Goal: Information Seeking & Learning: Learn about a topic

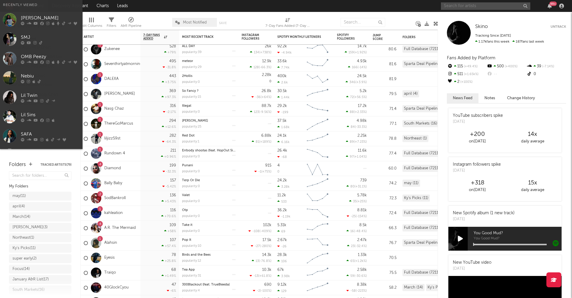
click at [489, 7] on input "text" at bounding box center [485, 5] width 89 height 7
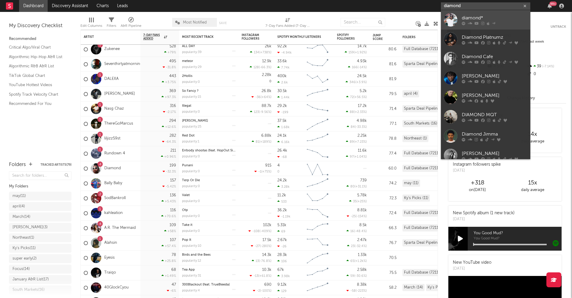
type input "diamond"
click at [481, 17] on div "diamond*" at bounding box center [495, 17] width 66 height 7
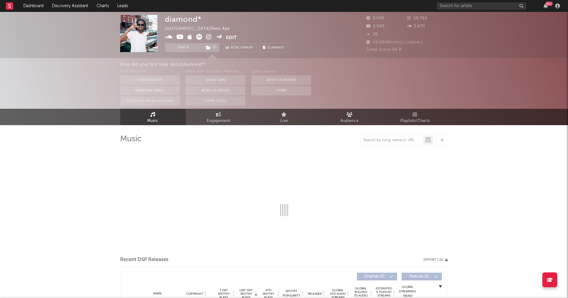
select select "1w"
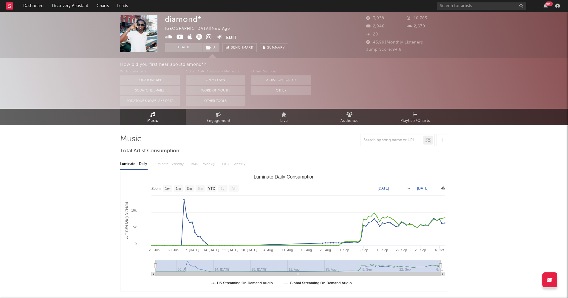
click at [168, 164] on div "Luminate - Daily Luminate - Weekly BMAT - Weekly OCC - Weekly" at bounding box center [284, 164] width 328 height 10
click at [211, 49] on span "( 1 )" at bounding box center [211, 47] width 18 height 9
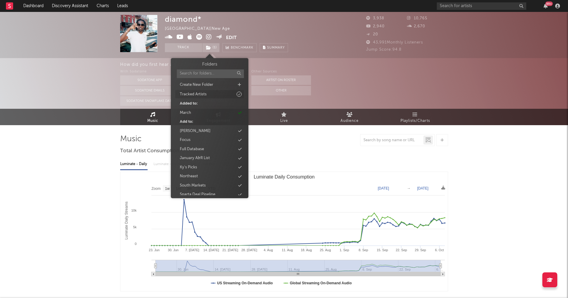
click at [212, 94] on div "Tracked Artists" at bounding box center [209, 94] width 69 height 8
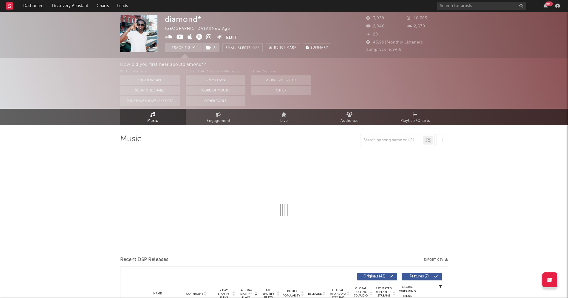
click at [260, 26] on div "diamond* [GEOGRAPHIC_DATA] | New Age Edit Tracking ( 1 ) Email Alerts Off Bench…" at bounding box center [248, 33] width 166 height 37
select select "1w"
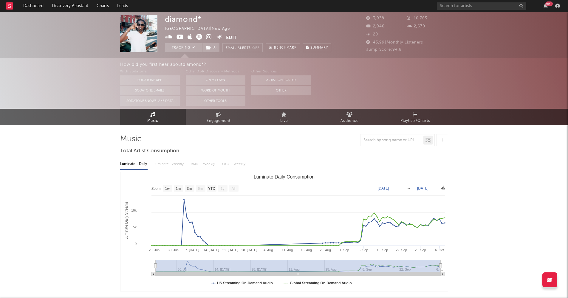
click at [10, 5] on rect at bounding box center [9, 5] width 7 height 7
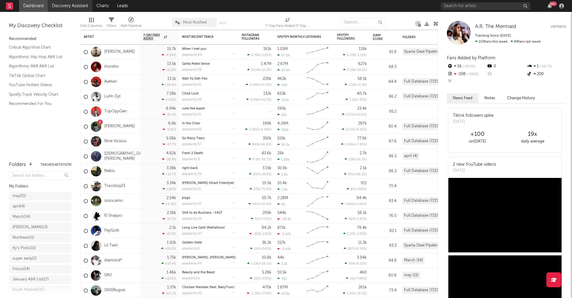
click at [71, 7] on link "Discovery Assistant" at bounding box center [70, 6] width 45 height 12
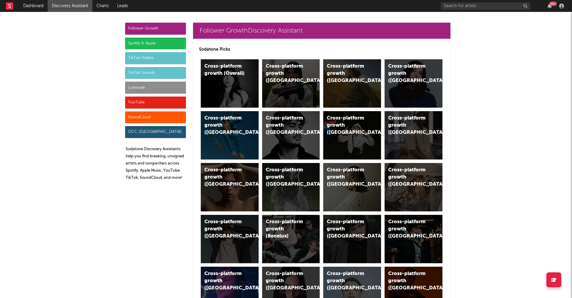
click at [157, 99] on div "YouTube" at bounding box center [155, 103] width 61 height 12
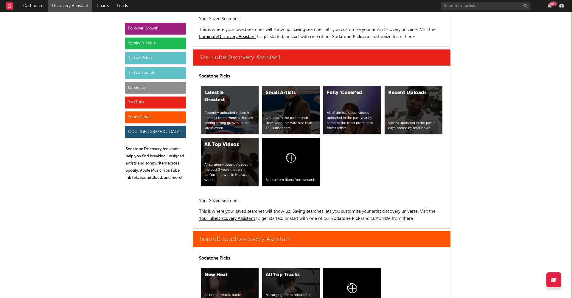
scroll to position [3345, 0]
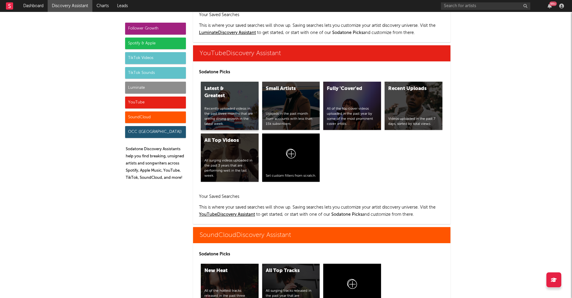
click at [236, 83] on div "Latest & Greatest Recently uploaded videos in the past three months that are se…" at bounding box center [230, 106] width 58 height 48
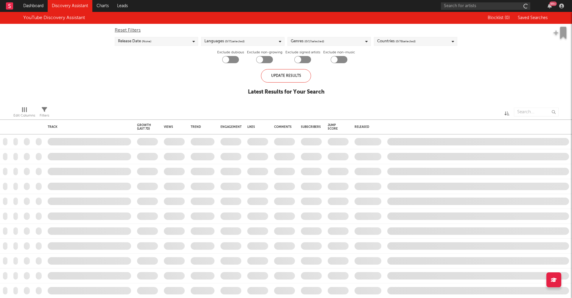
checkbox input "true"
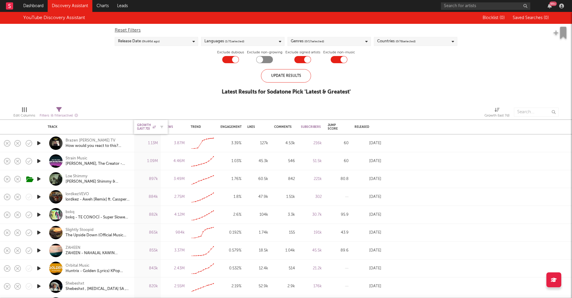
click at [145, 126] on div "Growth (last 7d)" at bounding box center [146, 126] width 19 height 7
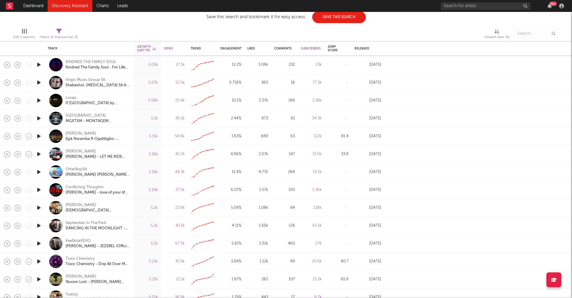
click at [40, 190] on icon "button" at bounding box center [39, 189] width 6 height 7
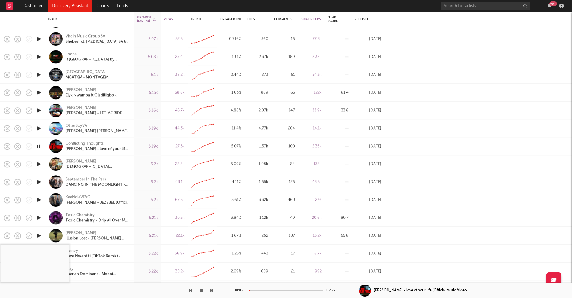
click at [202, 291] on icon "button" at bounding box center [201, 290] width 3 height 5
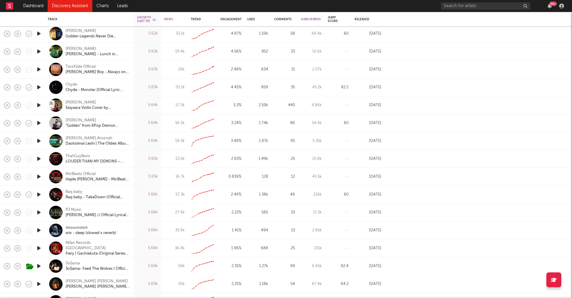
click at [39, 265] on icon "button" at bounding box center [39, 265] width 6 height 7
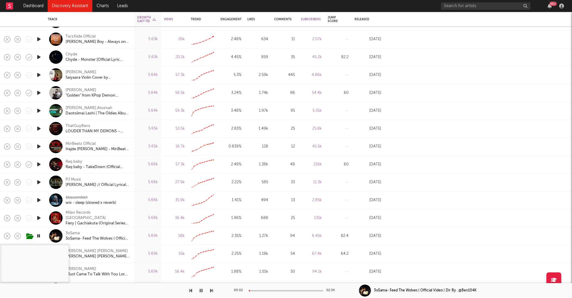
click at [261, 291] on div at bounding box center [286, 290] width 75 height 1
click at [202, 292] on icon "button" at bounding box center [201, 290] width 3 height 5
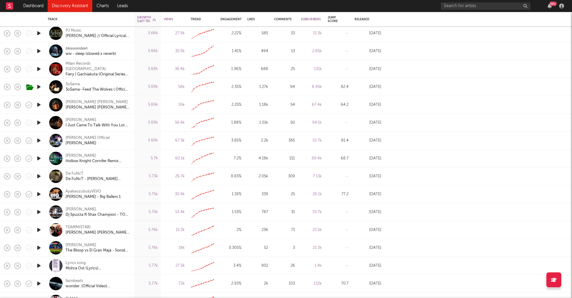
click at [40, 176] on icon "button" at bounding box center [39, 176] width 6 height 7
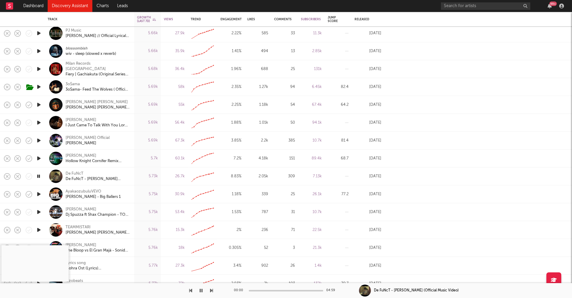
click at [41, 176] on icon "button" at bounding box center [39, 176] width 6 height 7
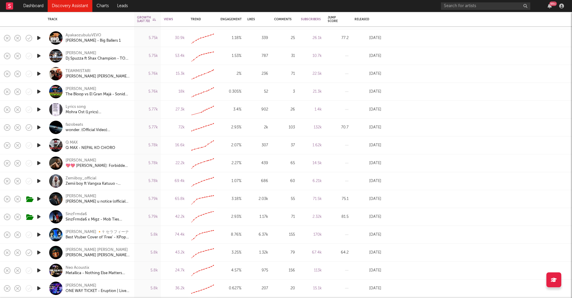
click at [39, 216] on icon "button" at bounding box center [39, 216] width 6 height 7
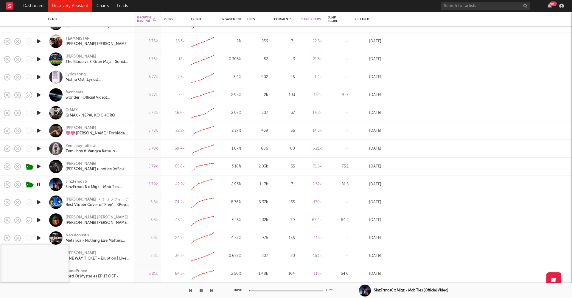
click at [261, 290] on div at bounding box center [286, 290] width 75 height 1
click at [38, 219] on icon "button" at bounding box center [39, 219] width 6 height 7
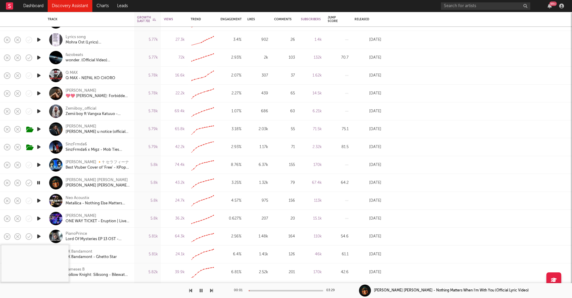
click at [38, 180] on icon "button" at bounding box center [39, 182] width 6 height 7
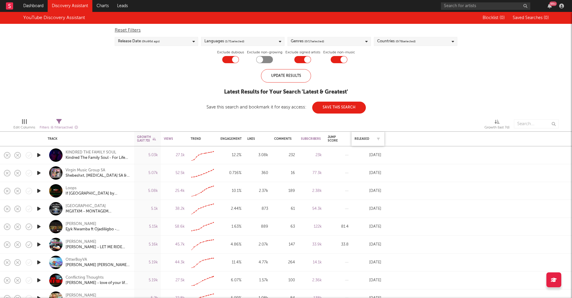
click at [369, 136] on div "Released" at bounding box center [368, 139] width 27 height 13
click at [366, 139] on div "Released" at bounding box center [364, 139] width 18 height 4
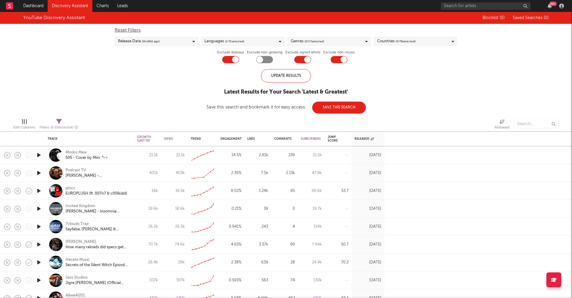
click at [37, 190] on icon "button" at bounding box center [39, 190] width 6 height 7
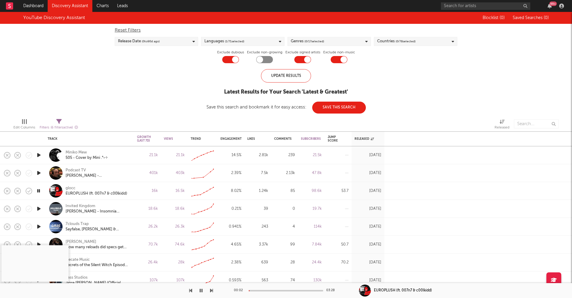
click at [265, 289] on div "00:02 03:28" at bounding box center [286, 290] width 104 height 15
click at [260, 291] on div at bounding box center [286, 290] width 75 height 1
click at [199, 290] on button "button" at bounding box center [201, 290] width 6 height 15
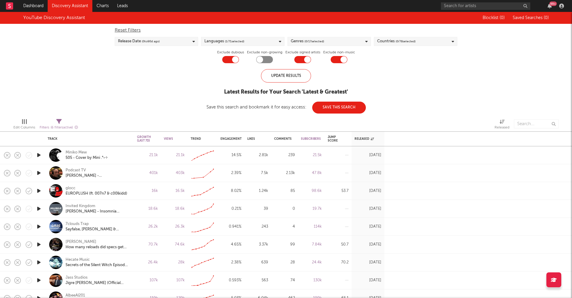
click at [303, 40] on div "Genres ( 0 / 17 selected)" at bounding box center [307, 41] width 33 height 7
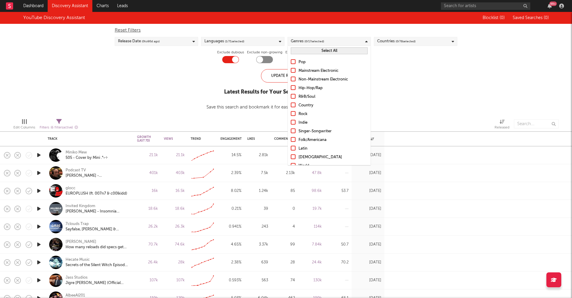
click at [306, 89] on div "Hip-Hop/Rap" at bounding box center [333, 88] width 69 height 7
click at [291, 89] on input "Hip-Hop/Rap" at bounding box center [291, 88] width 0 height 7
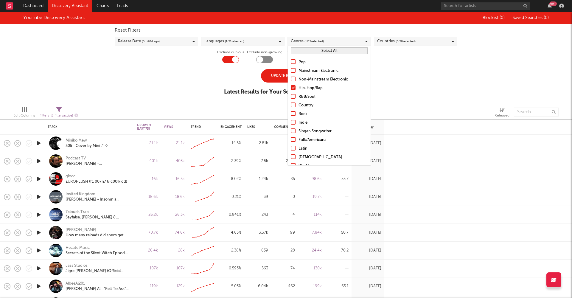
click at [281, 76] on div "Update Results" at bounding box center [286, 75] width 50 height 13
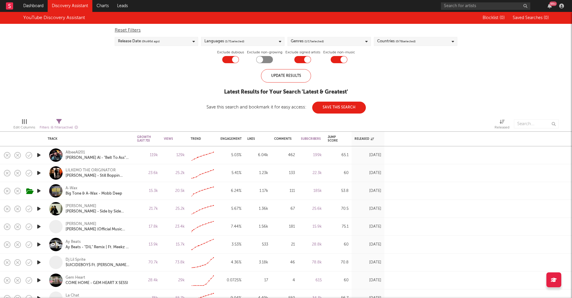
click at [38, 209] on icon "button" at bounding box center [39, 208] width 6 height 7
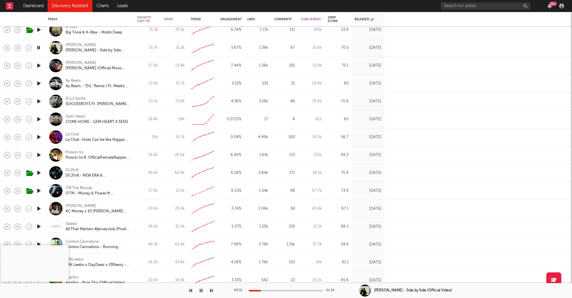
click at [41, 190] on icon "button" at bounding box center [39, 190] width 6 height 7
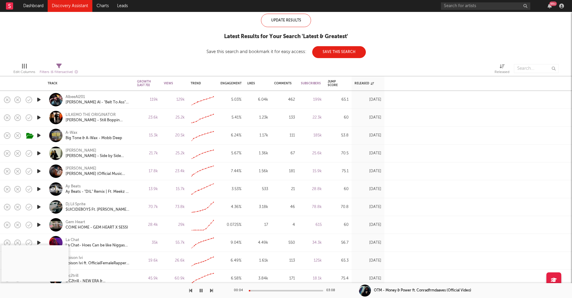
click at [275, 291] on div at bounding box center [286, 290] width 75 height 1
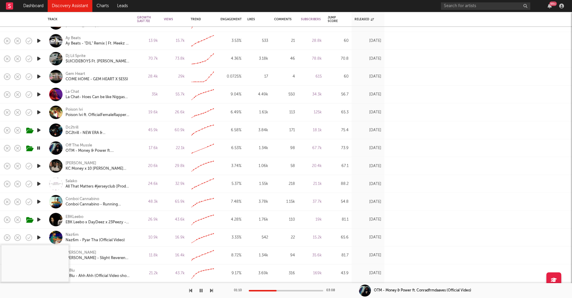
click at [41, 237] on icon "button" at bounding box center [39, 237] width 6 height 7
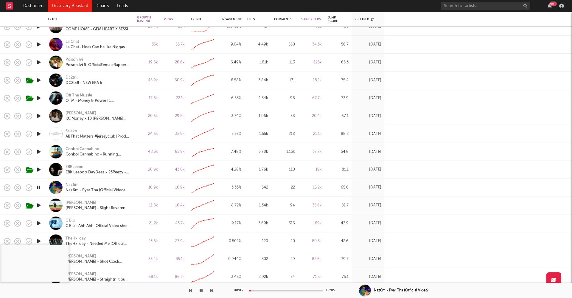
click at [35, 186] on div at bounding box center [39, 188] width 12 height 18
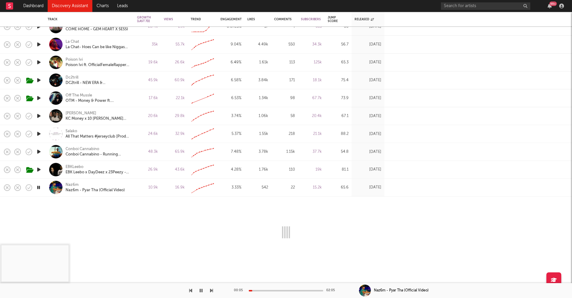
click at [40, 188] on icon "button" at bounding box center [39, 187] width 6 height 7
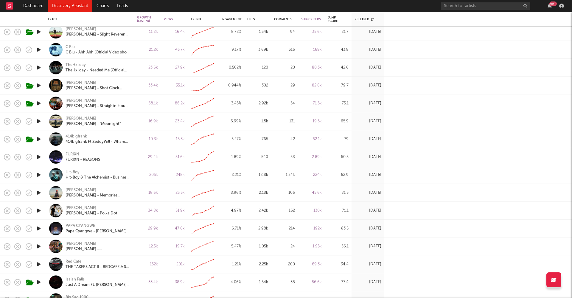
click at [38, 139] on icon "button" at bounding box center [39, 138] width 6 height 7
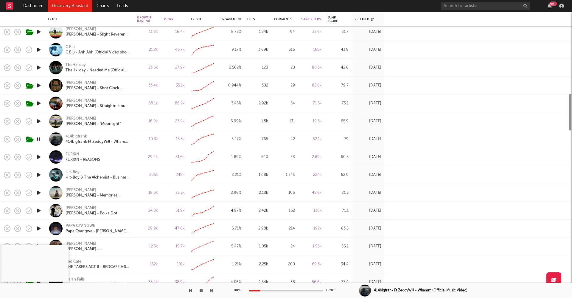
select select "1w"
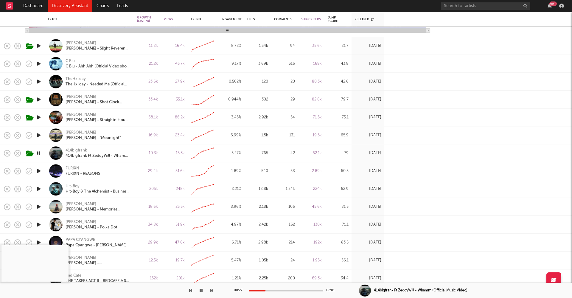
click at [201, 292] on icon "button" at bounding box center [201, 290] width 3 height 5
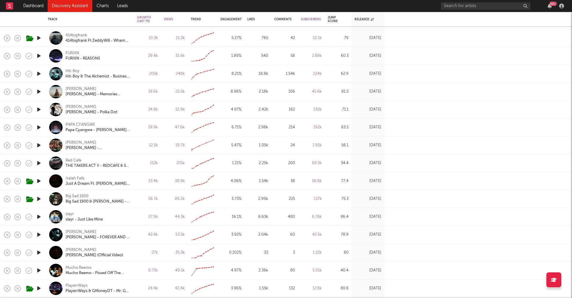
click at [37, 216] on icon "button" at bounding box center [39, 216] width 6 height 7
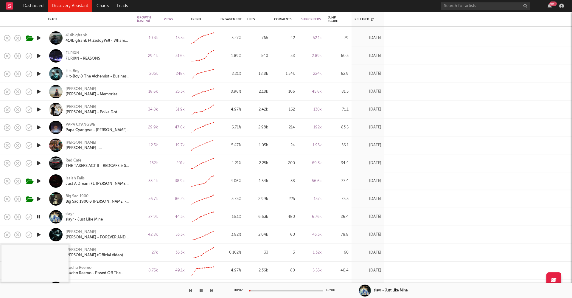
click at [258, 292] on div "00:02 02:00" at bounding box center [286, 290] width 104 height 15
click at [261, 289] on div "00:03 02:00" at bounding box center [286, 290] width 104 height 15
click at [259, 290] on div at bounding box center [286, 290] width 75 height 1
click at [39, 217] on icon "button" at bounding box center [39, 216] width 6 height 7
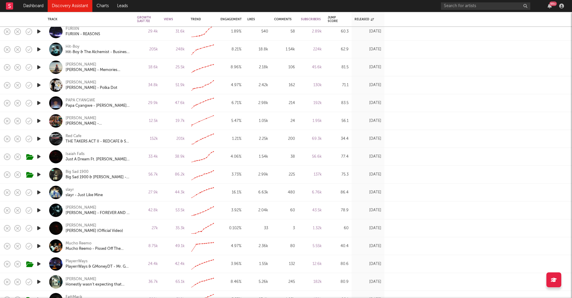
click at [38, 229] on icon "button" at bounding box center [39, 227] width 6 height 7
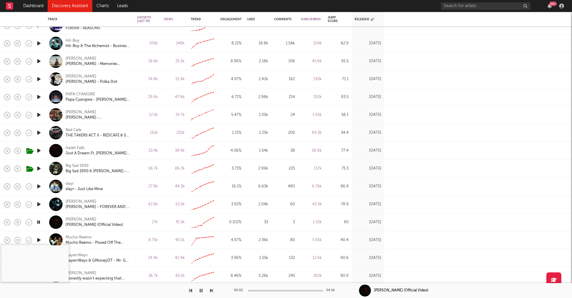
click at [38, 220] on icon "button" at bounding box center [39, 222] width 6 height 7
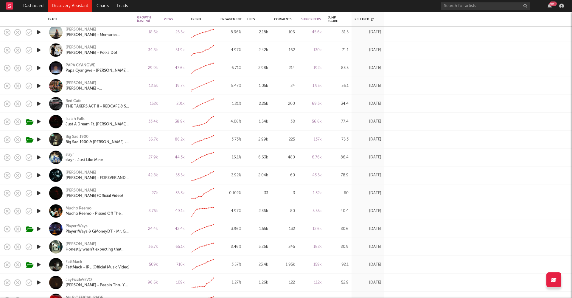
click at [38, 213] on icon "button" at bounding box center [39, 210] width 6 height 7
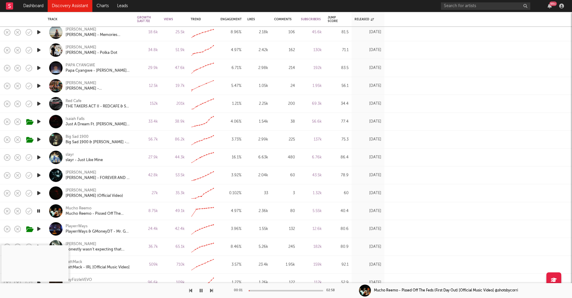
click at [263, 289] on div "00:01 02:58" at bounding box center [286, 290] width 104 height 15
click at [262, 291] on div at bounding box center [286, 290] width 75 height 1
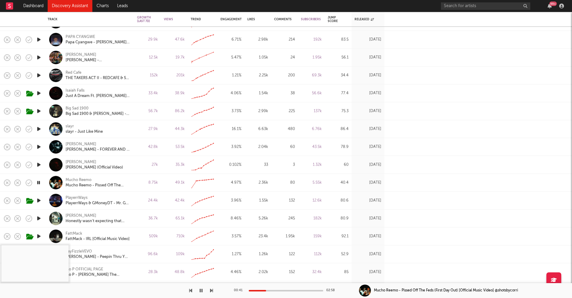
click at [41, 200] on icon "button" at bounding box center [39, 200] width 6 height 7
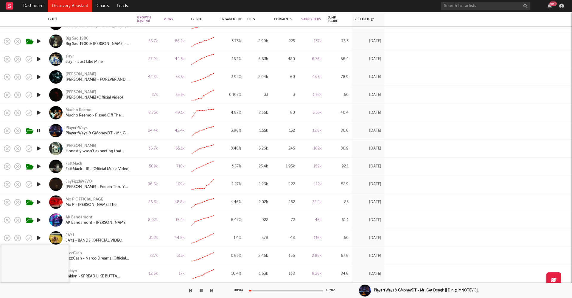
click at [259, 289] on div "00:04 02:02" at bounding box center [286, 290] width 104 height 15
click at [260, 292] on div "00:05 02:02" at bounding box center [286, 290] width 104 height 15
click at [264, 289] on div "00:06 02:02" at bounding box center [286, 290] width 104 height 15
click at [264, 291] on div at bounding box center [286, 290] width 75 height 1
click at [275, 289] on div "00:26 02:02" at bounding box center [286, 290] width 104 height 15
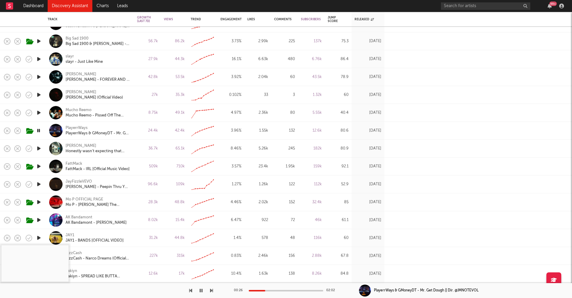
click at [277, 292] on div "00:26 02:02" at bounding box center [286, 290] width 104 height 15
click at [284, 289] on div "00:27 02:02" at bounding box center [286, 290] width 104 height 15
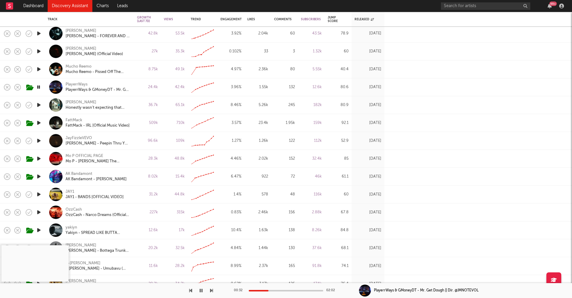
click at [37, 213] on icon "button" at bounding box center [39, 212] width 6 height 7
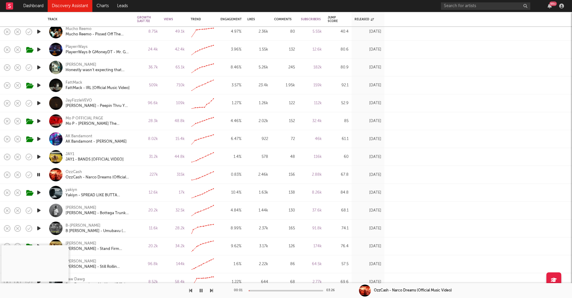
click at [263, 290] on div at bounding box center [286, 290] width 75 height 1
click at [37, 191] on icon "button" at bounding box center [39, 192] width 6 height 7
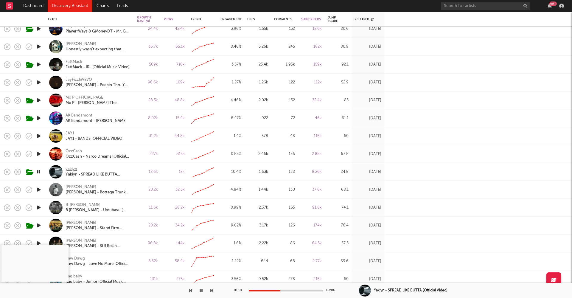
click at [72, 167] on div "yakiyn" at bounding box center [72, 169] width 12 height 5
click at [40, 171] on icon "button" at bounding box center [39, 171] width 6 height 7
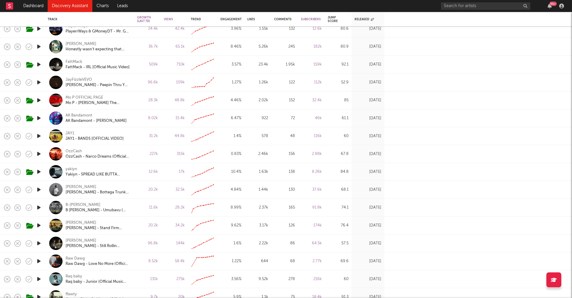
click at [39, 207] on icon "button" at bounding box center [39, 207] width 6 height 7
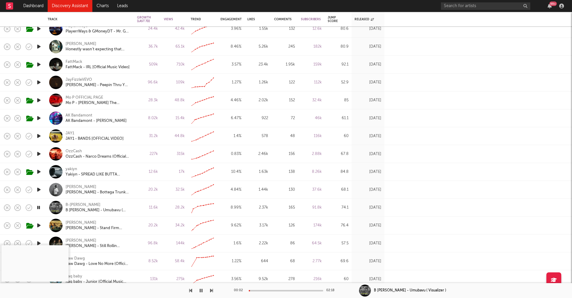
click at [262, 290] on div at bounding box center [286, 290] width 75 height 1
click at [39, 206] on icon "button" at bounding box center [39, 207] width 6 height 7
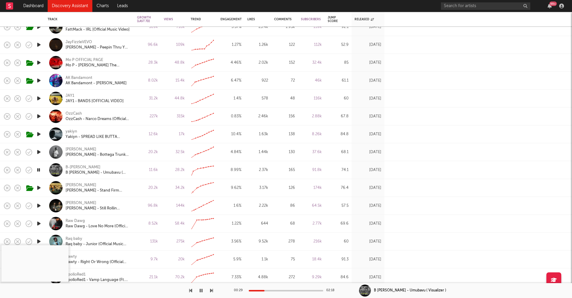
click at [38, 169] on icon "button" at bounding box center [39, 169] width 6 height 7
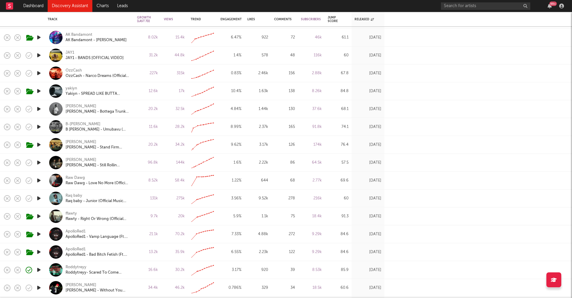
click at [41, 160] on icon "button" at bounding box center [39, 162] width 6 height 7
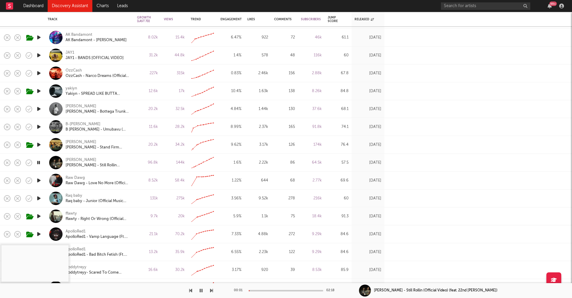
click at [257, 290] on div at bounding box center [286, 290] width 75 height 1
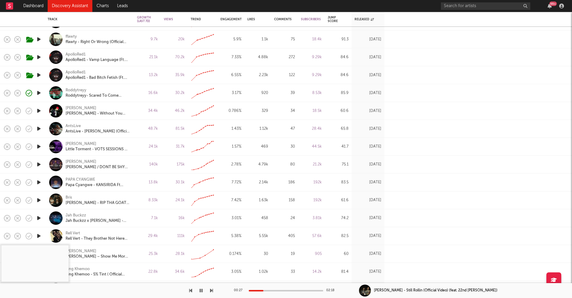
click at [40, 199] on icon "button" at bounding box center [39, 200] width 6 height 7
click at [257, 288] on div "00:01 03:04" at bounding box center [286, 290] width 104 height 15
click at [258, 289] on div "00:02 03:04" at bounding box center [286, 290] width 104 height 15
click at [260, 292] on div "00:03 03:04" at bounding box center [286, 290] width 104 height 15
click at [263, 290] on div at bounding box center [286, 290] width 75 height 1
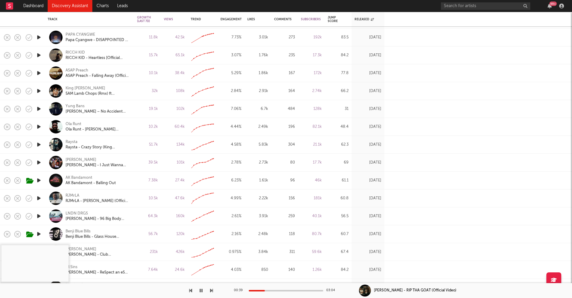
click at [200, 290] on icon "button" at bounding box center [201, 290] width 3 height 5
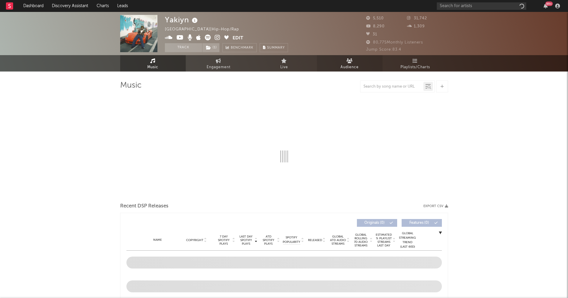
select select "6m"
